Goal: Task Accomplishment & Management: Use online tool/utility

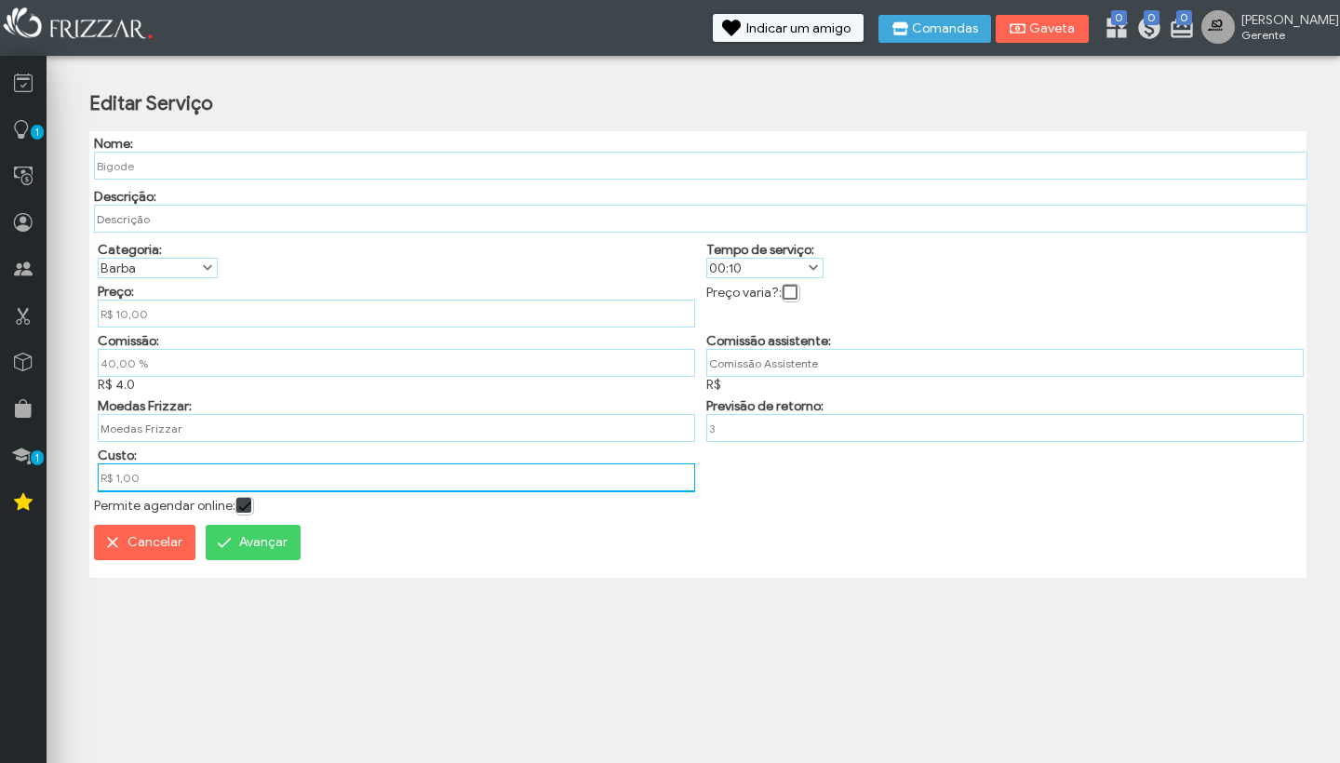
click at [123, 487] on input "R$ 1,00" at bounding box center [396, 477] width 597 height 29
click at [127, 487] on input "R$ 1,00" at bounding box center [396, 477] width 597 height 28
click at [119, 486] on input "R$ 1,00" at bounding box center [396, 477] width 597 height 28
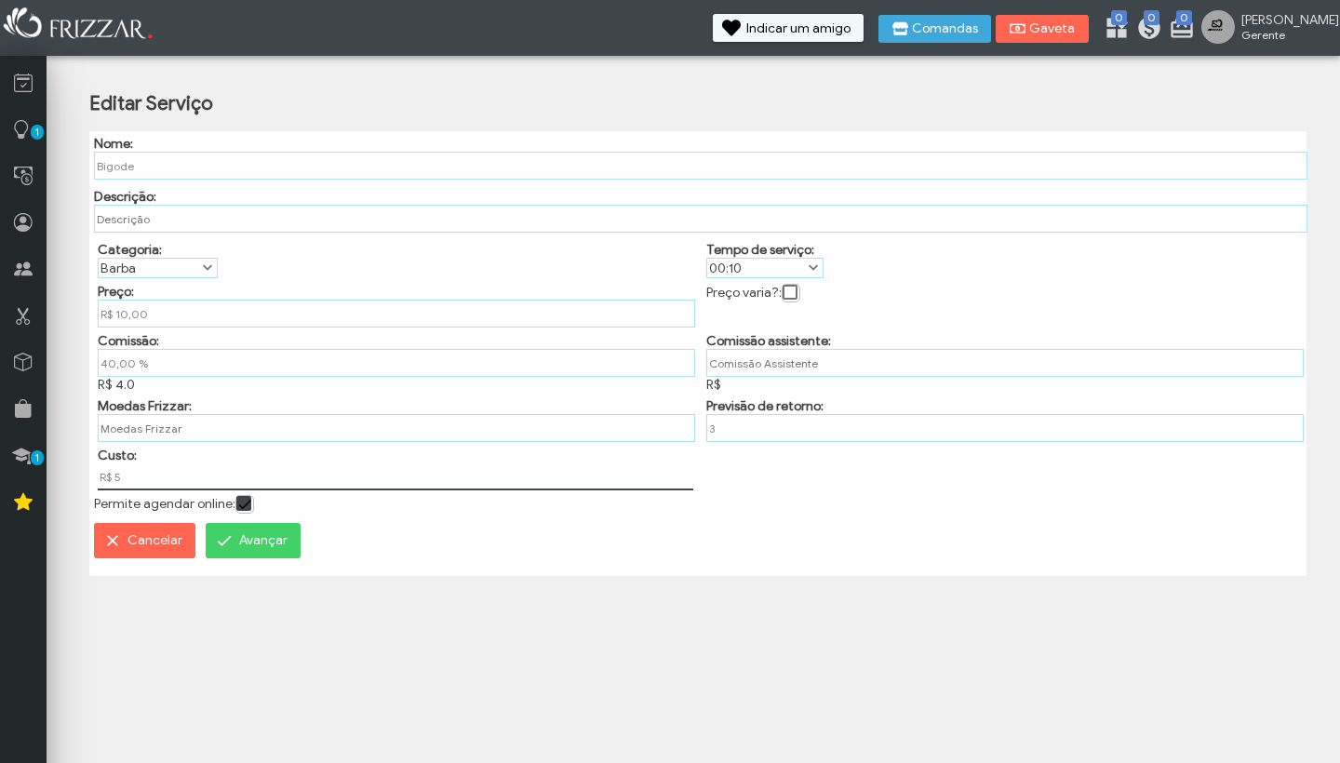
type input "R$ 5,00"
click at [256, 555] on span "Avançar" at bounding box center [263, 541] width 48 height 28
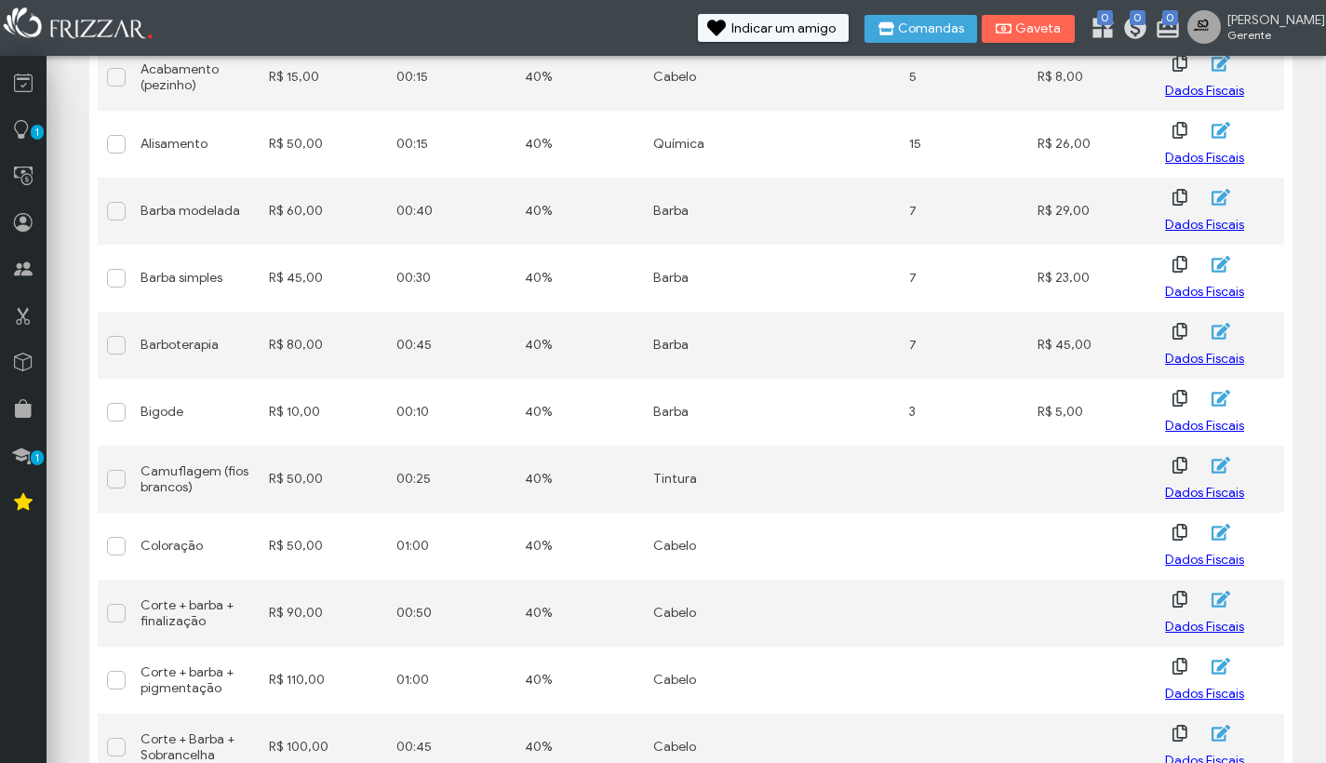
scroll to position [352, 0]
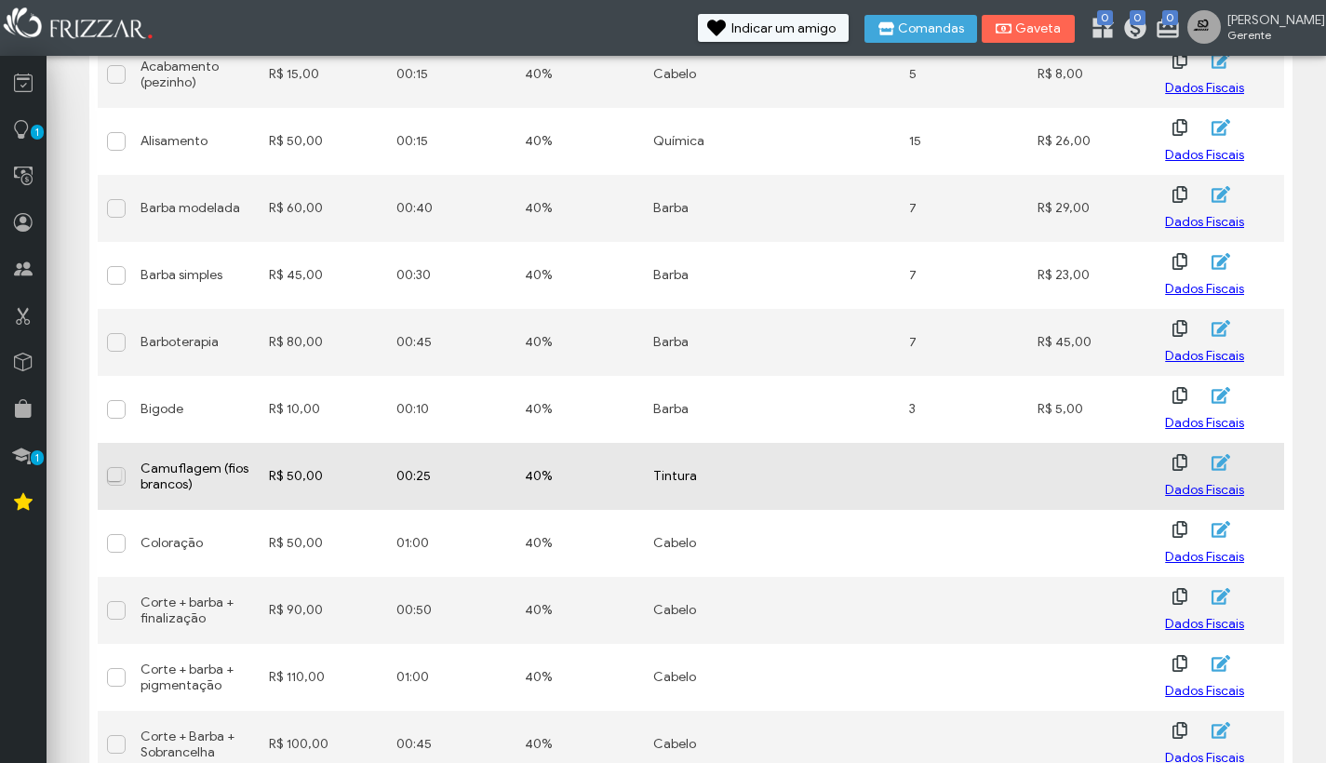
click at [119, 480] on span at bounding box center [117, 475] width 19 height 19
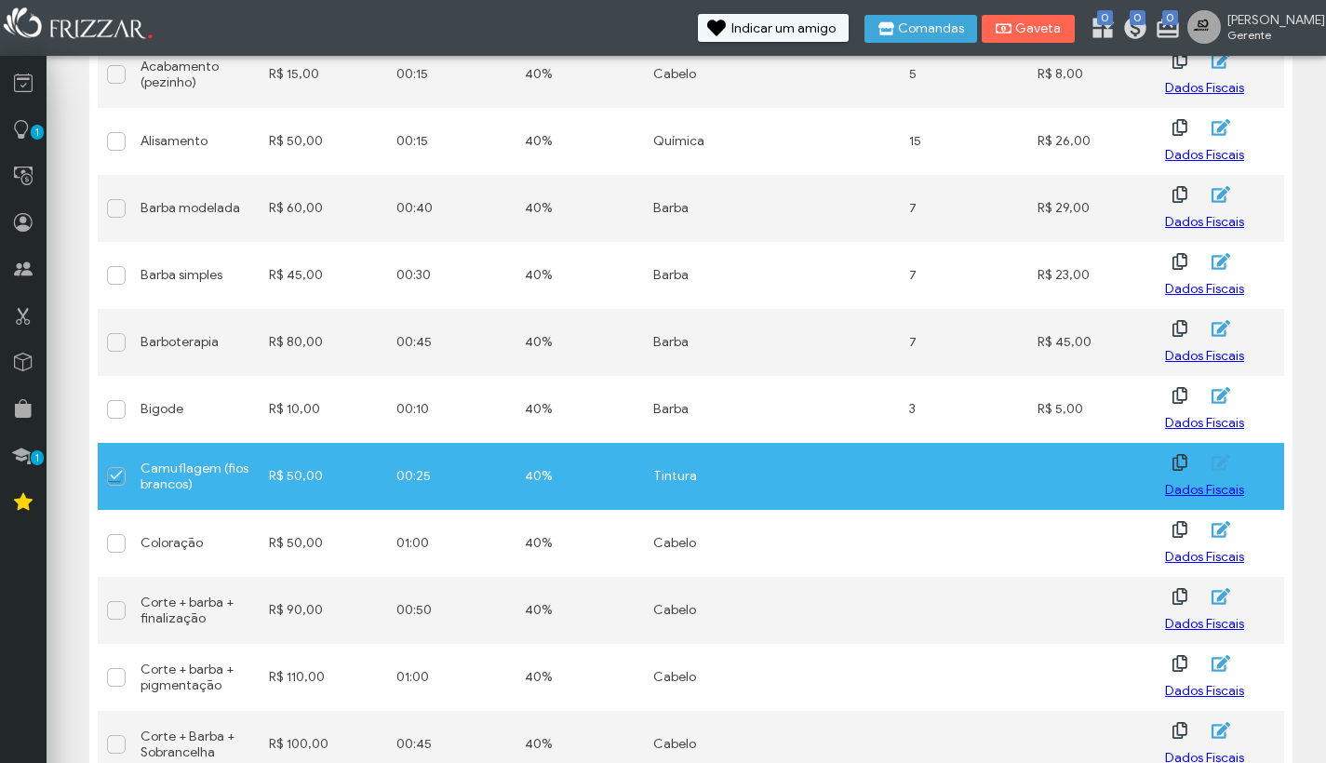
click at [119, 480] on span at bounding box center [117, 475] width 19 height 19
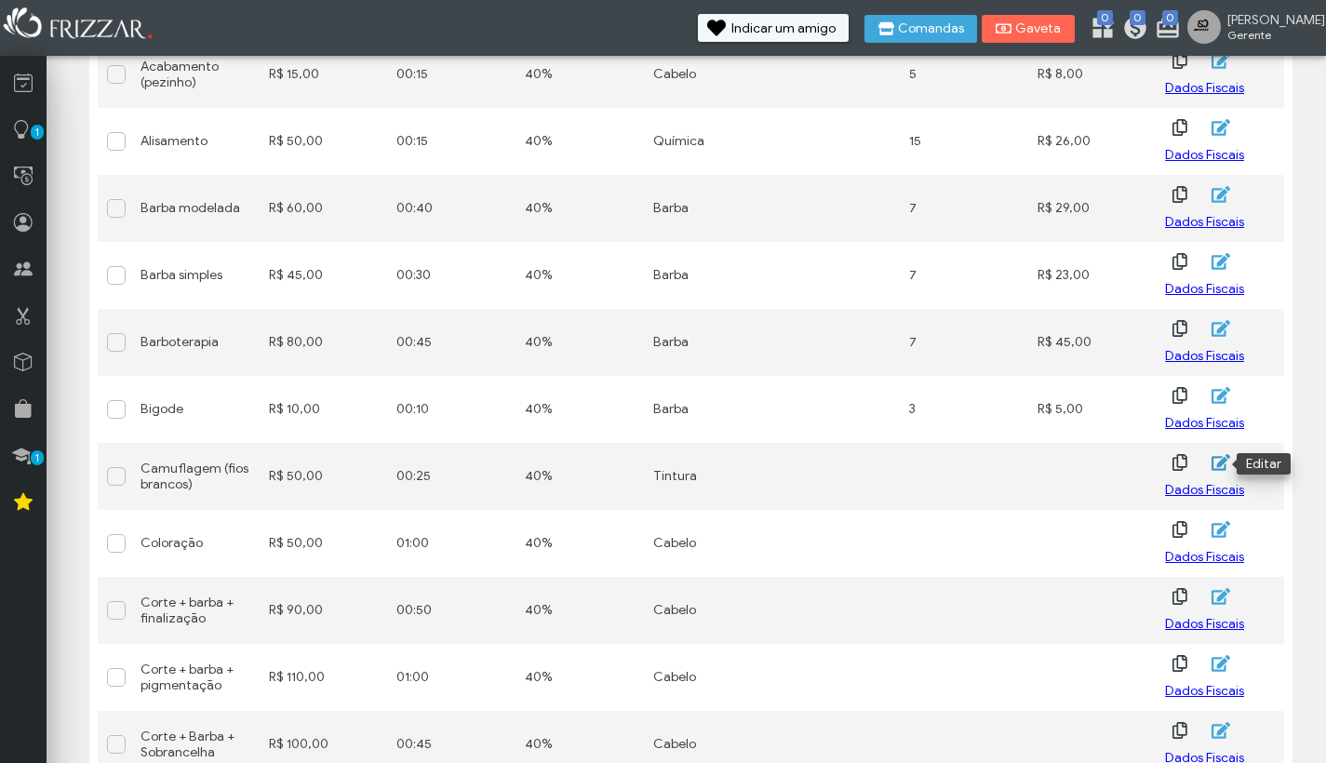
click at [1226, 463] on icon "button" at bounding box center [1219, 462] width 21 height 19
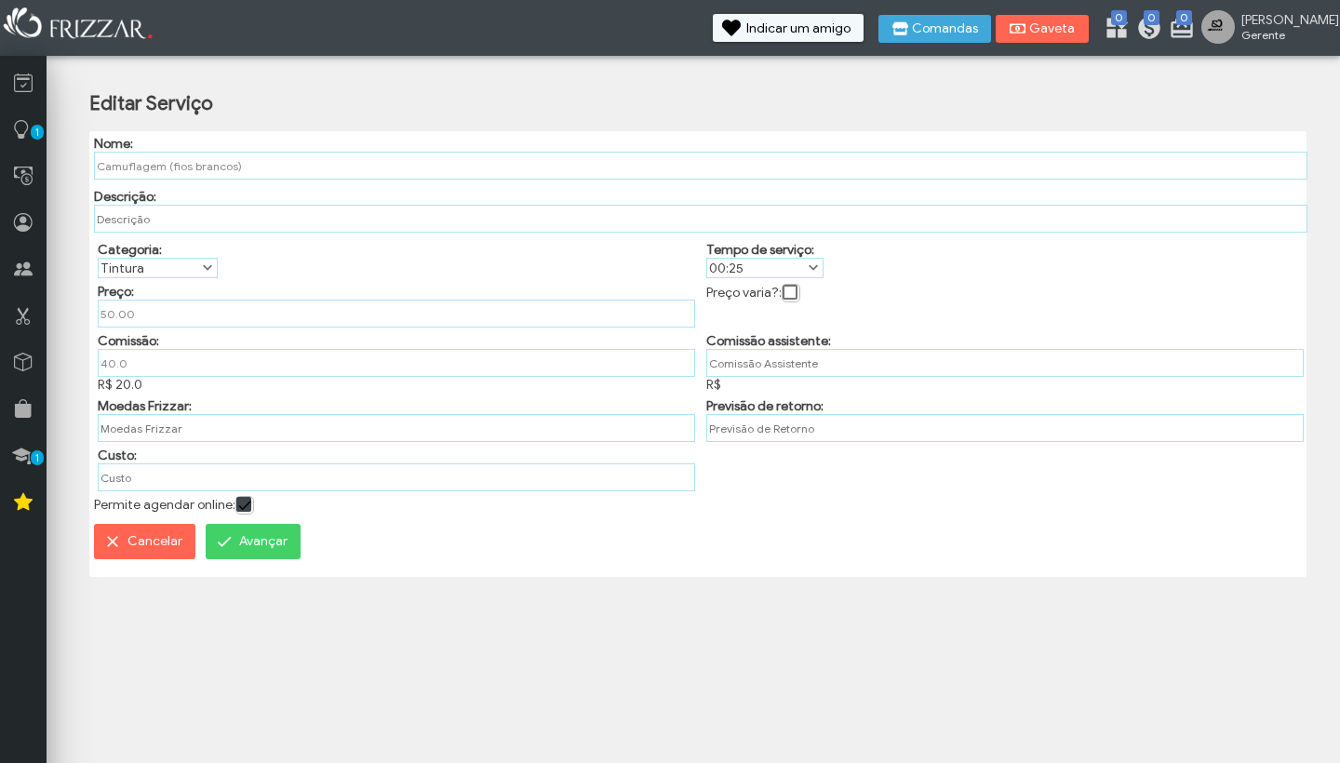
type input "R$ 50,00"
type input "40,00 %"
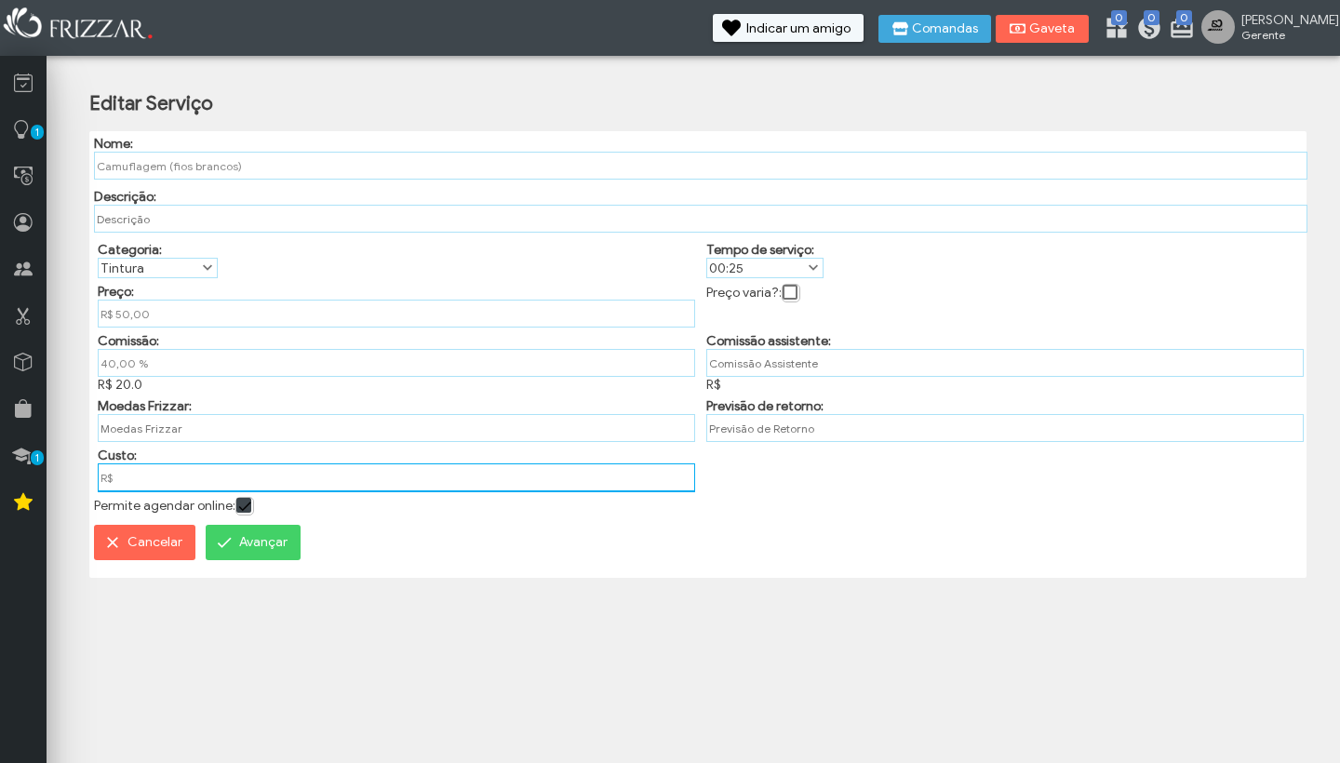
click at [134, 480] on input "R$" at bounding box center [396, 477] width 597 height 29
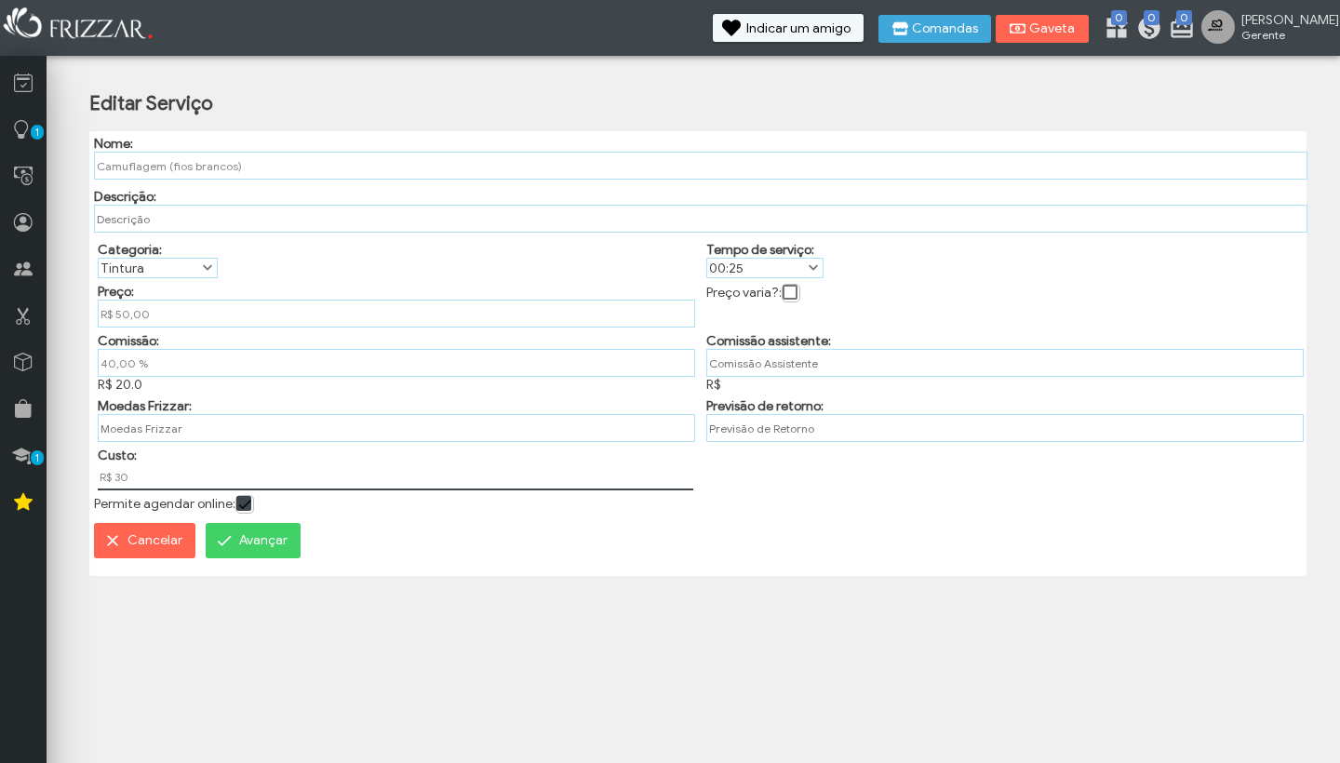
type input "R$ 30,00"
click at [278, 556] on span "Avançar" at bounding box center [263, 542] width 48 height 28
